Goal: Information Seeking & Learning: Check status

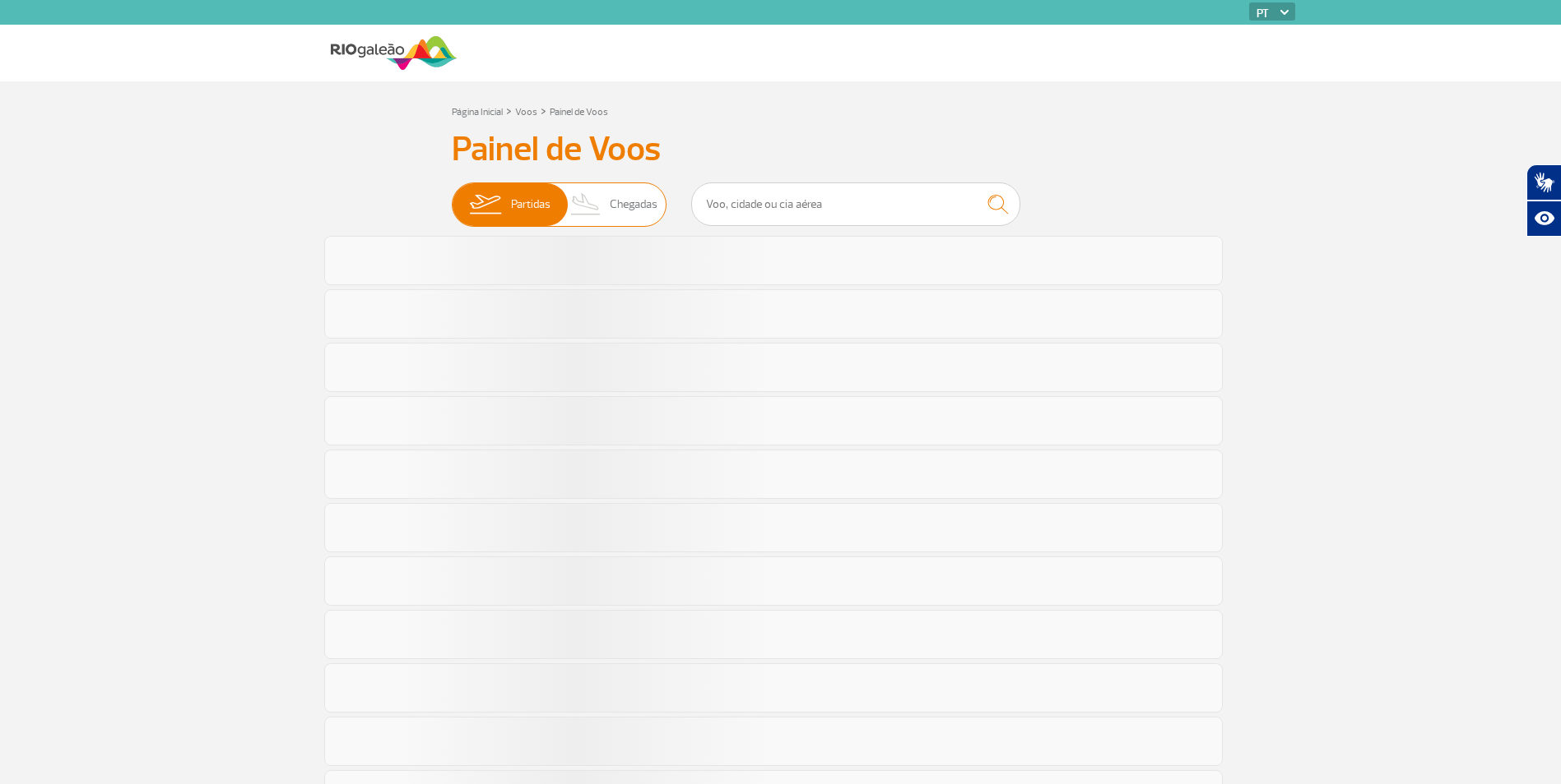
click at [614, 193] on span "Chegadas" at bounding box center [634, 205] width 48 height 43
click at [452, 197] on input "Partidas Chegadas" at bounding box center [452, 197] width 0 height 0
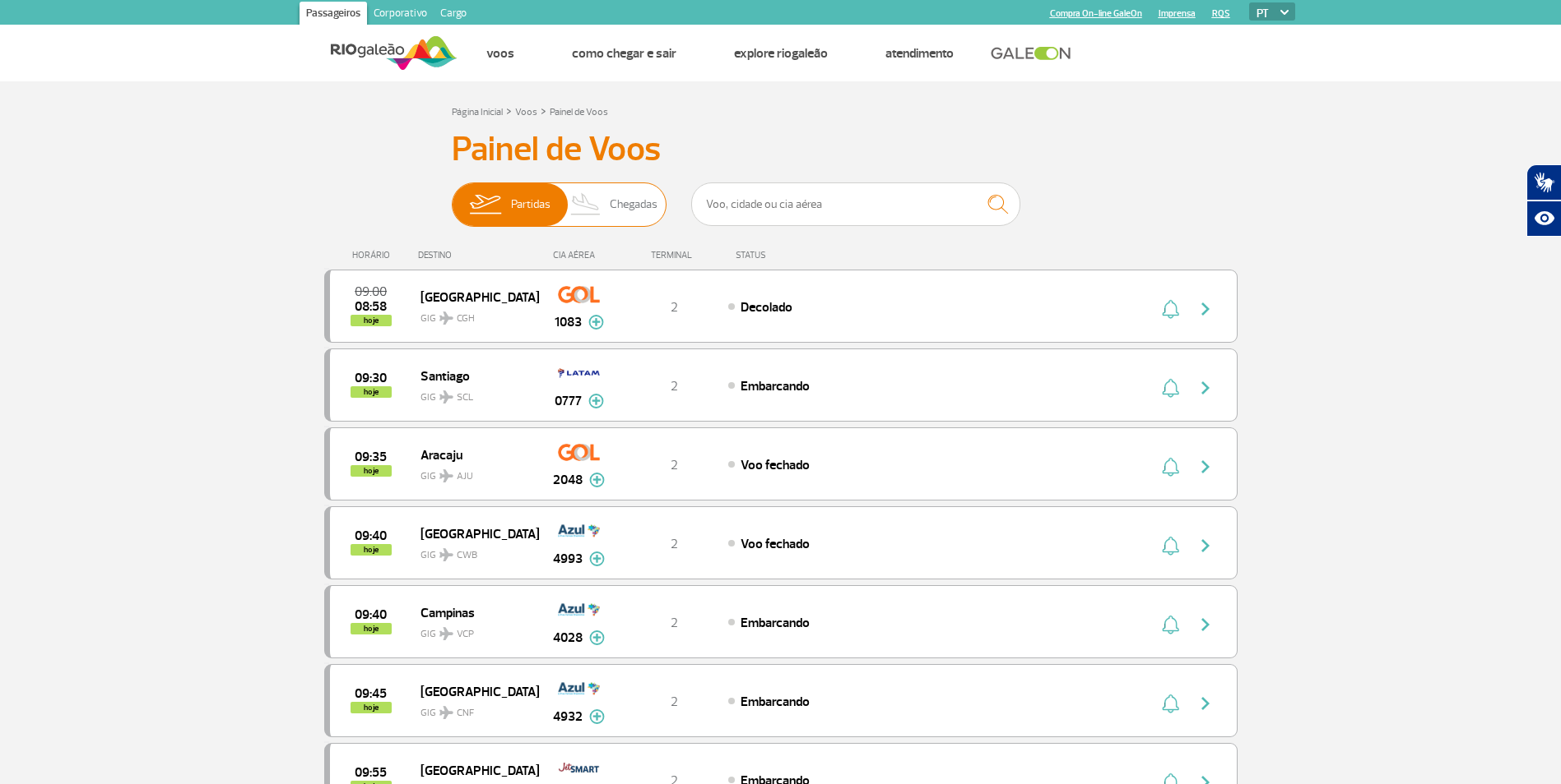
click at [612, 194] on span "Chegadas" at bounding box center [634, 205] width 48 height 43
click at [452, 197] on input "Partidas Chegadas" at bounding box center [452, 197] width 0 height 0
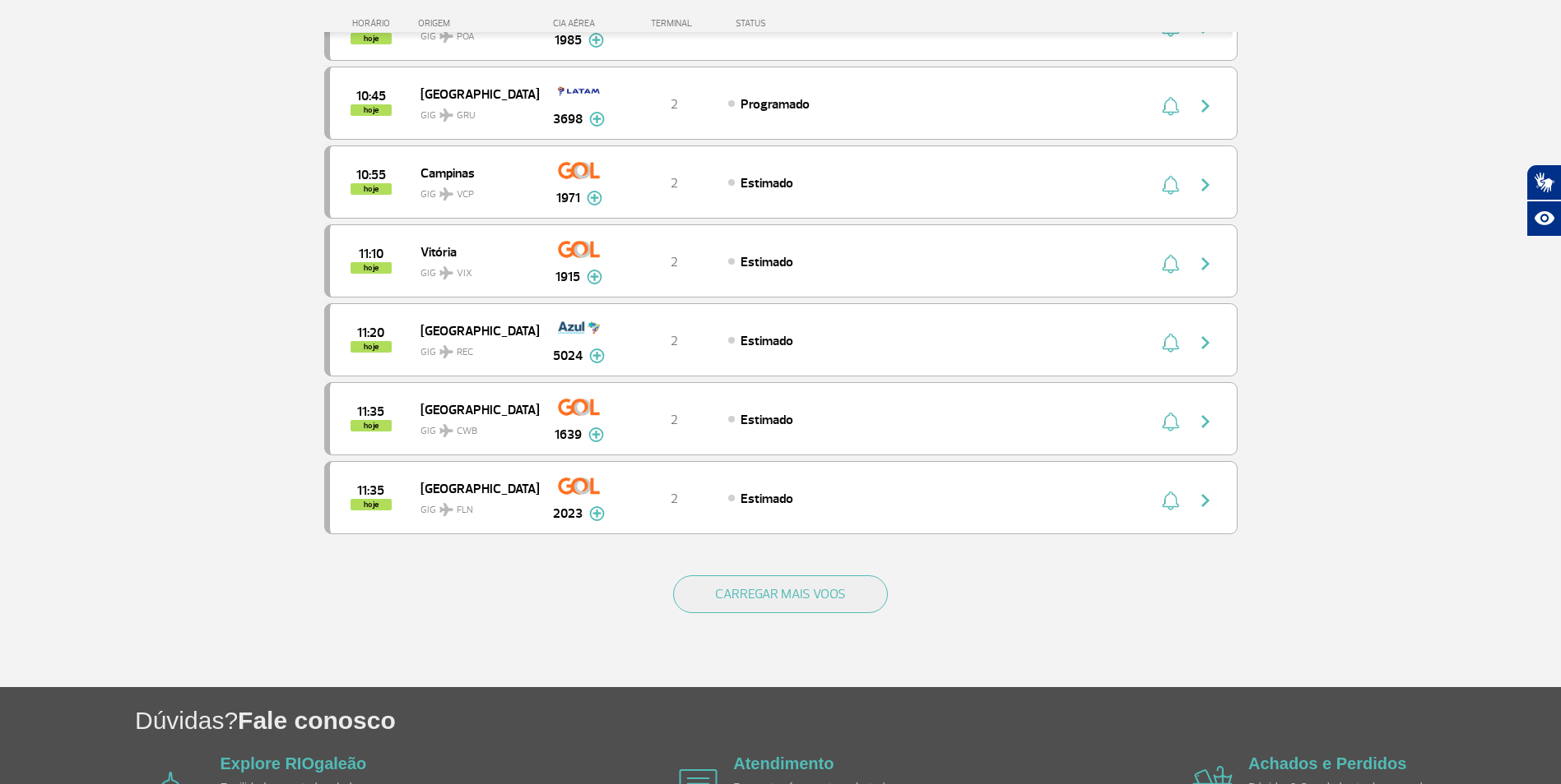
scroll to position [1398, 0]
